Goal: Task Accomplishment & Management: Manage account settings

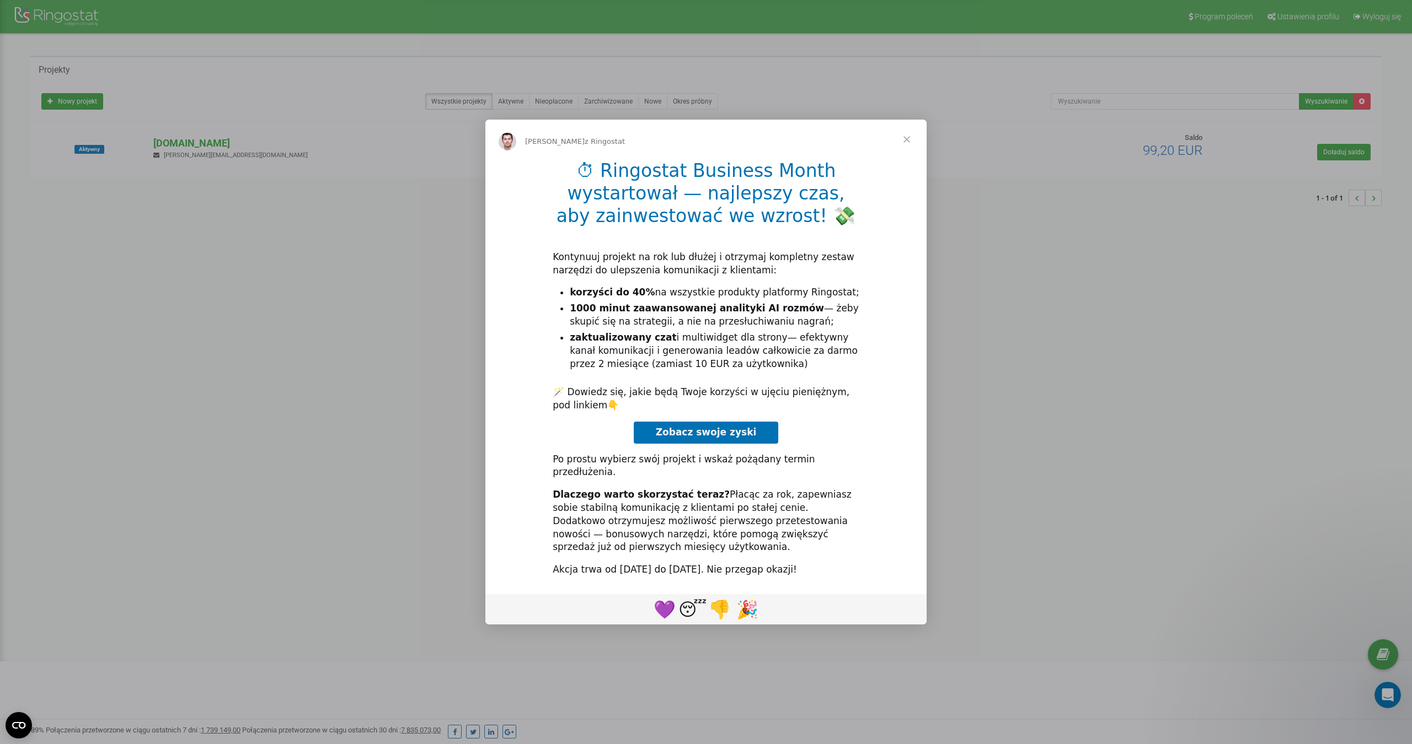
click at [907, 151] on span "Zamknij" at bounding box center [907, 140] width 40 height 40
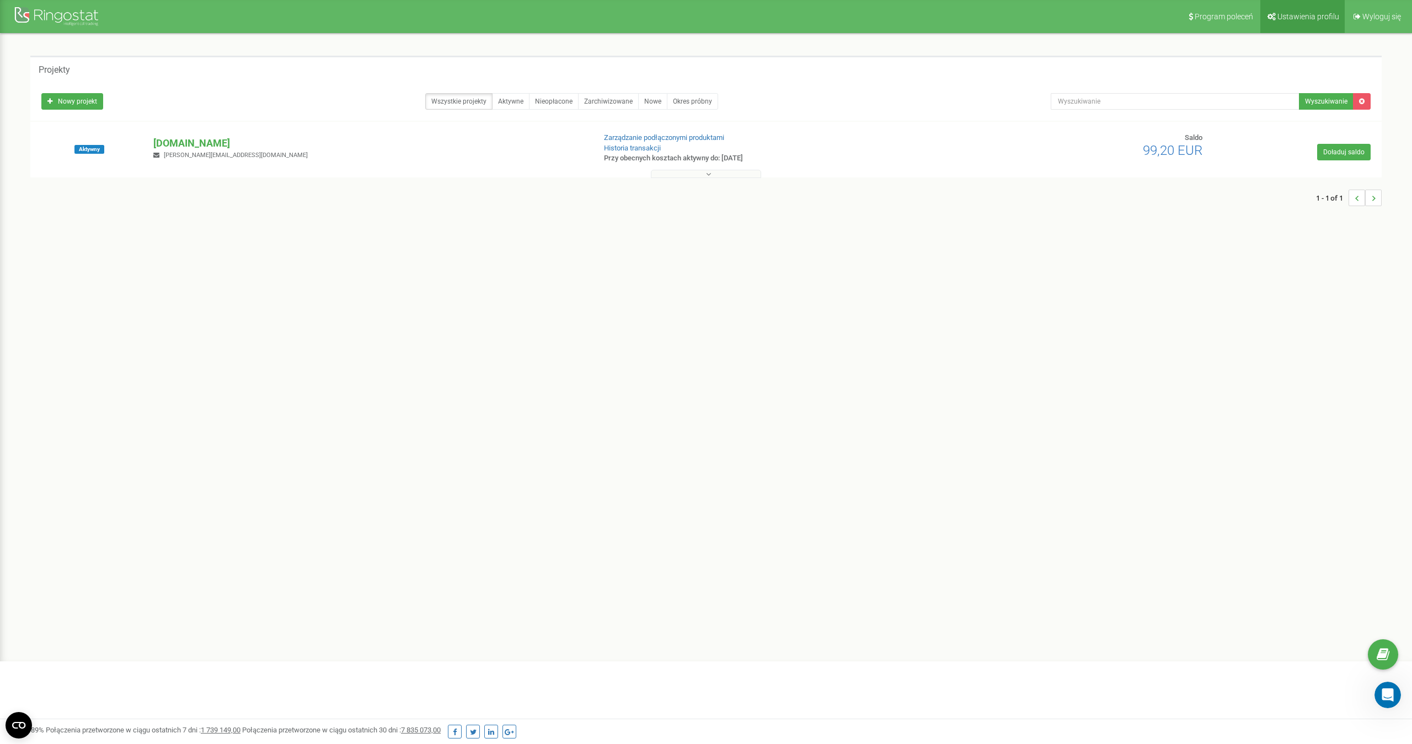
click at [1331, 15] on span "Ustawienia profilu" at bounding box center [1308, 16] width 62 height 9
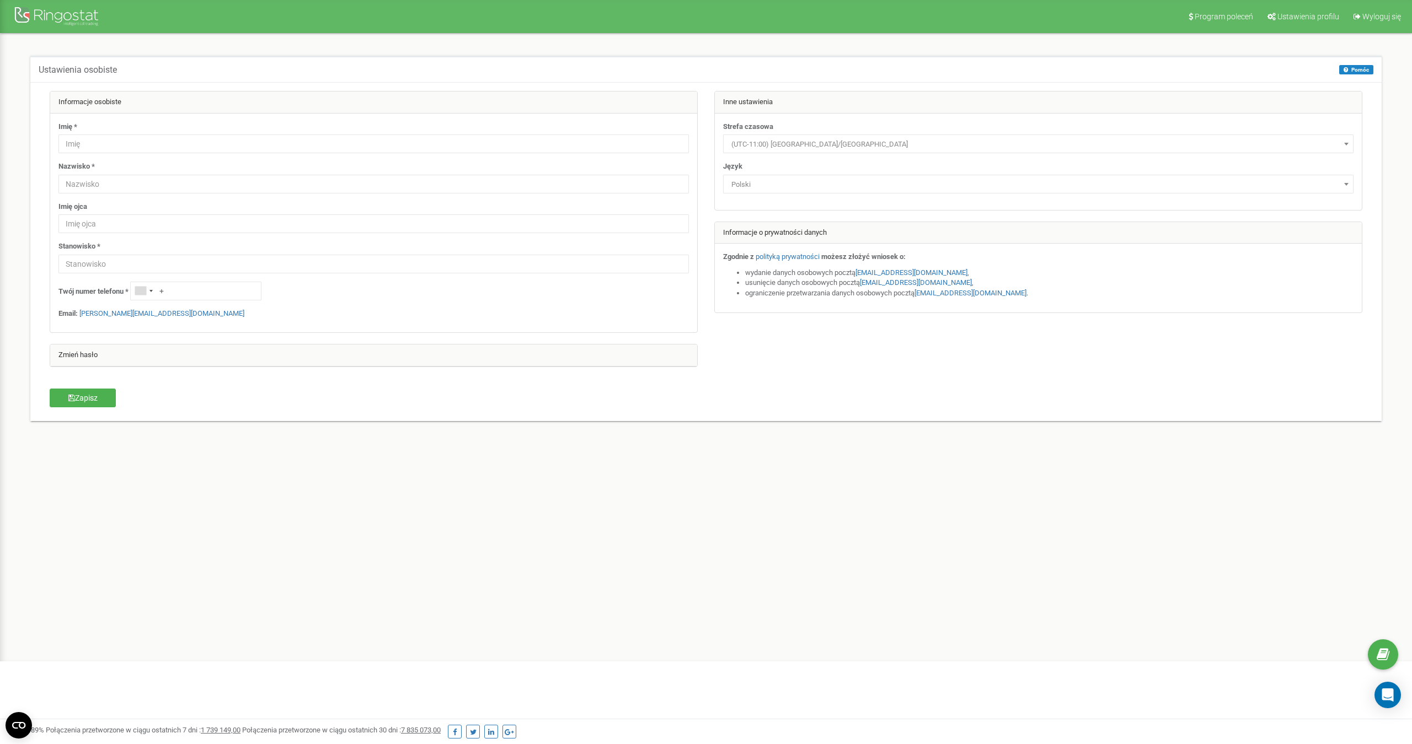
click at [79, 14] on div at bounding box center [58, 17] width 88 height 26
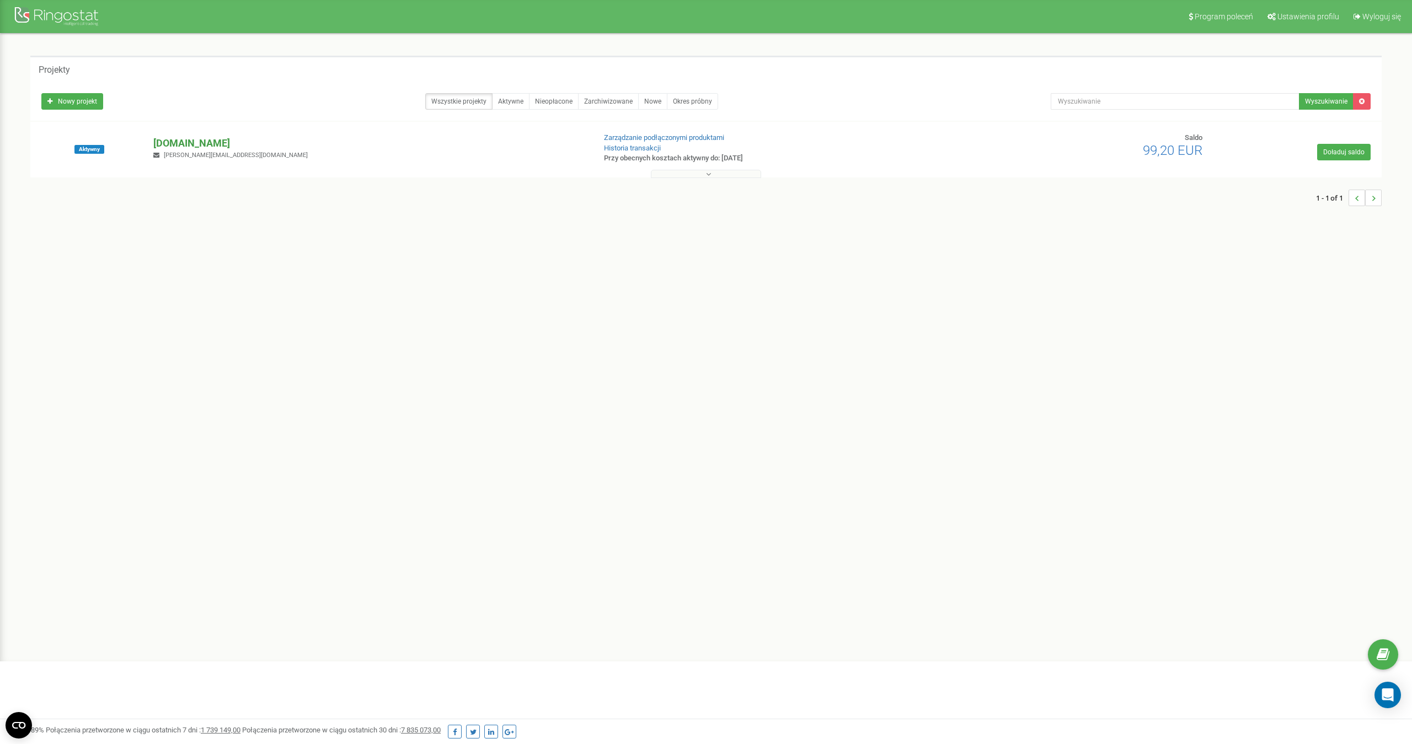
click at [188, 139] on p "[DOMAIN_NAME]" at bounding box center [369, 143] width 432 height 14
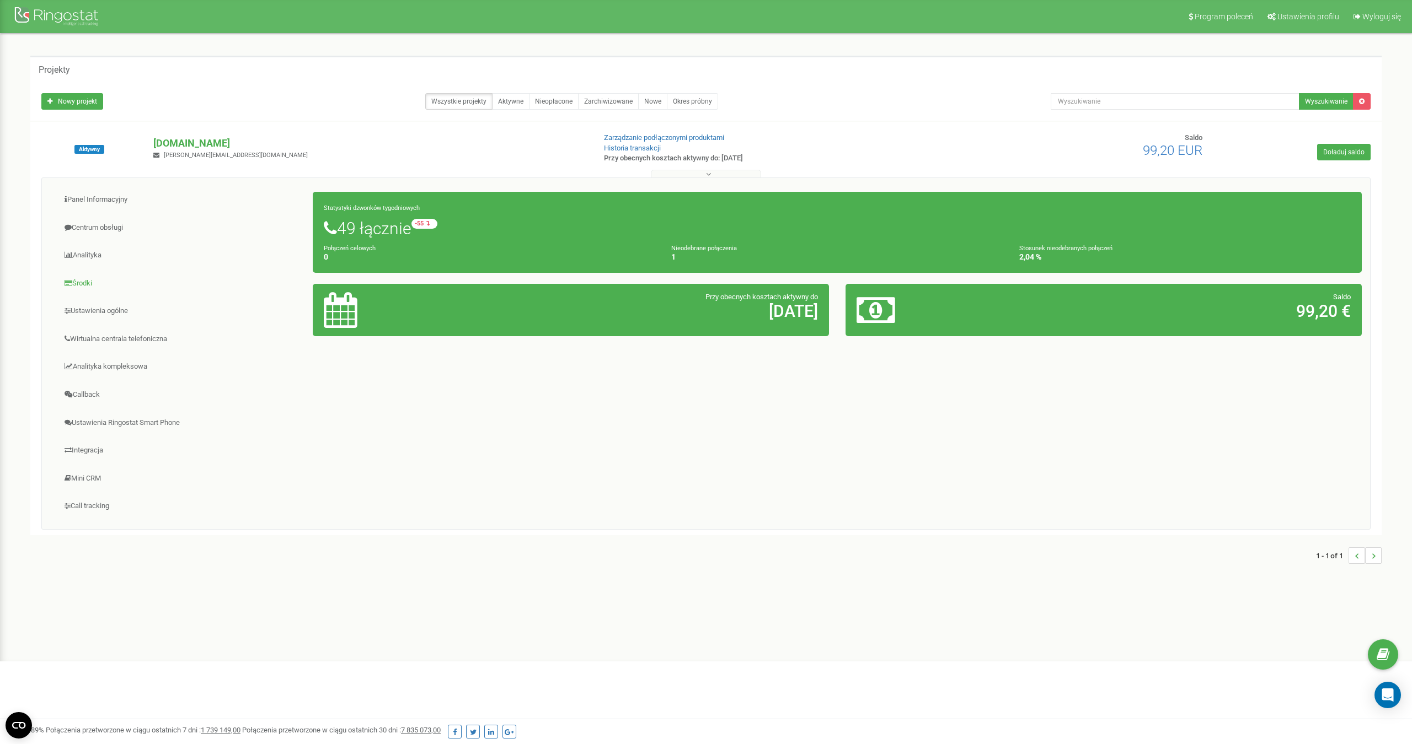
click at [89, 285] on link "Środki" at bounding box center [181, 283] width 263 height 27
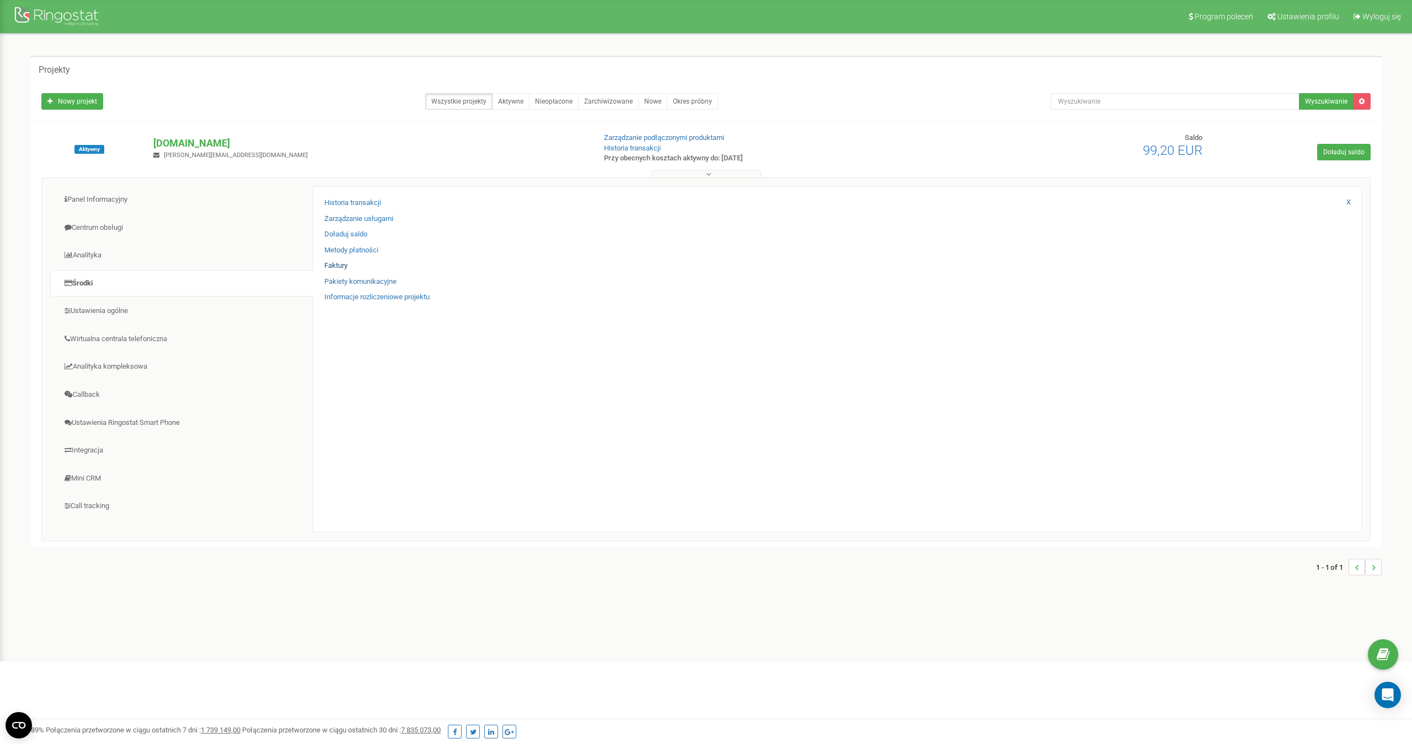
click at [334, 265] on link "Faktury" at bounding box center [335, 266] width 23 height 10
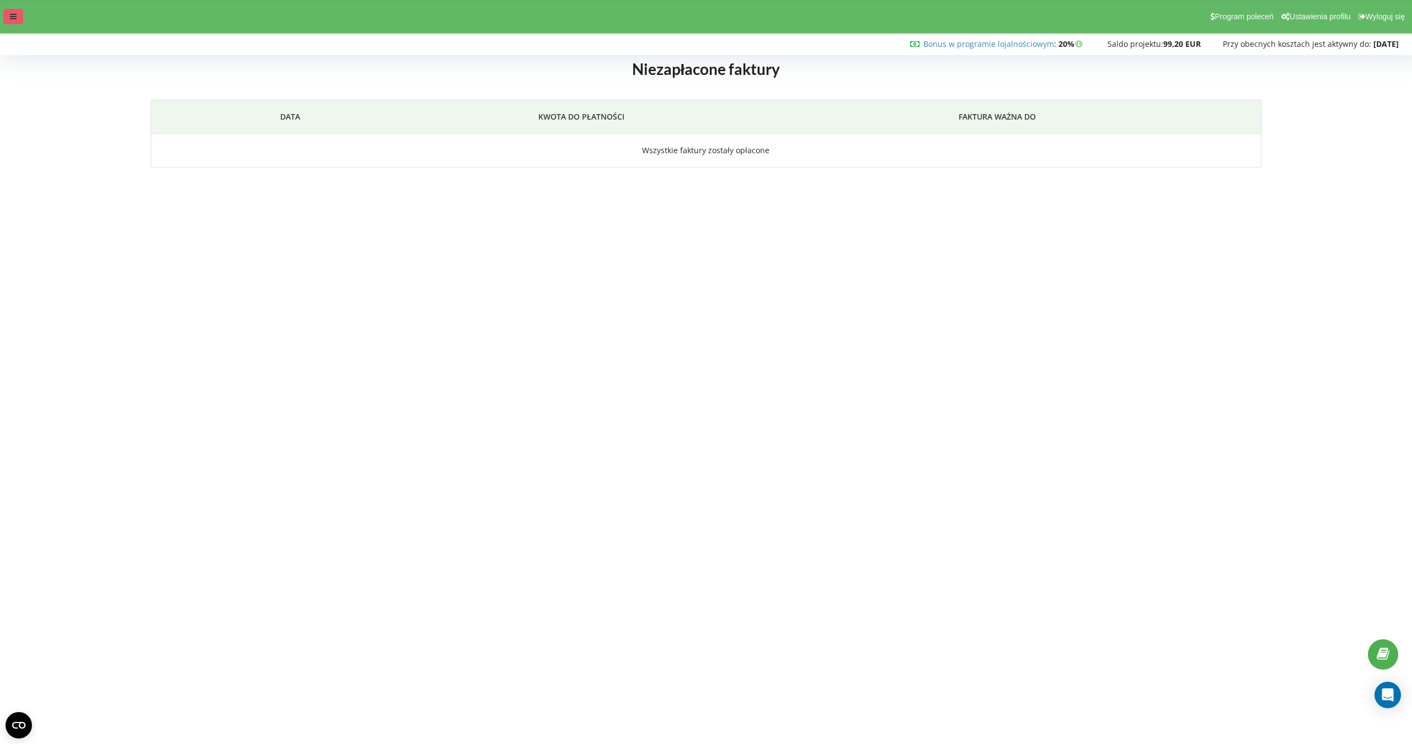
click at [9, 18] on div at bounding box center [13, 16] width 20 height 15
